Goal: Task Accomplishment & Management: Use online tool/utility

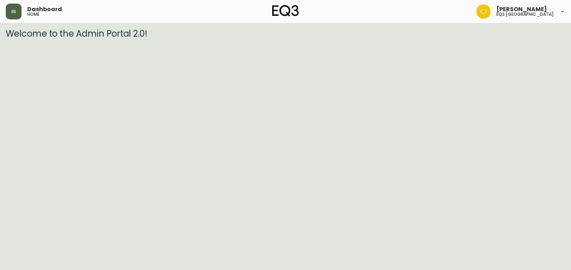
click at [18, 14] on button "button" at bounding box center [14, 12] width 16 height 16
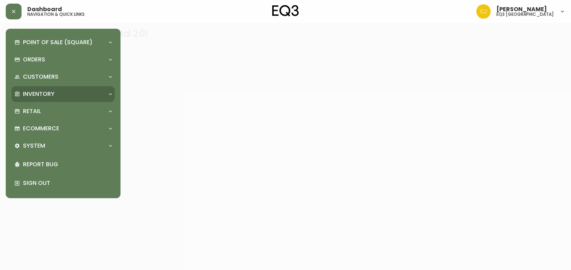
click at [38, 96] on p "Inventory" at bounding box center [39, 94] width 32 height 8
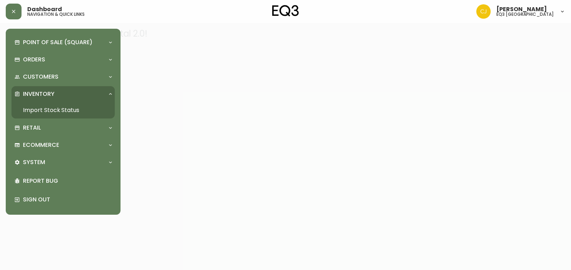
click at [60, 106] on link "Import Stock Status" at bounding box center [62, 110] width 103 height 16
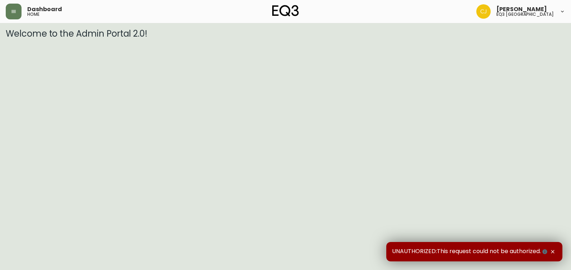
click at [565, 10] on icon at bounding box center [563, 12] width 6 height 6
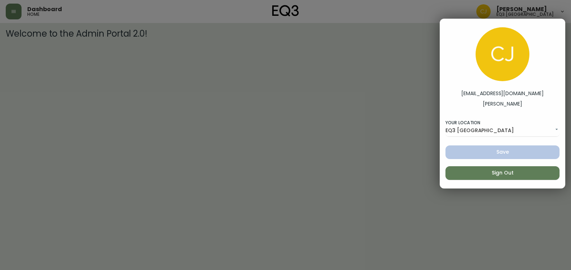
click at [331, 131] on div at bounding box center [285, 135] width 571 height 270
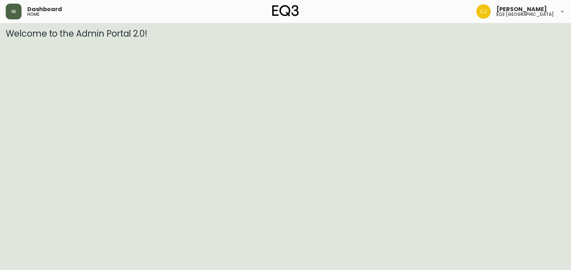
click at [11, 14] on button "button" at bounding box center [14, 12] width 16 height 16
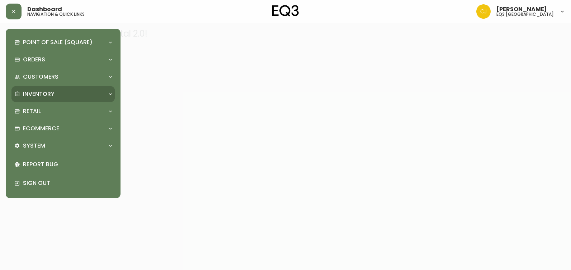
click at [49, 92] on p "Inventory" at bounding box center [39, 94] width 32 height 8
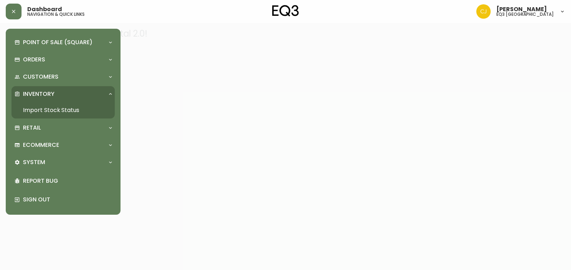
click at [69, 114] on link "Import Stock Status" at bounding box center [62, 110] width 103 height 16
